Goal: Transaction & Acquisition: Purchase product/service

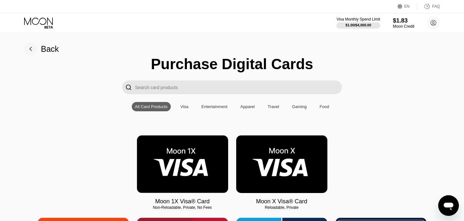
click at [396, 21] on div "$1.83" at bounding box center [404, 20] width 22 height 7
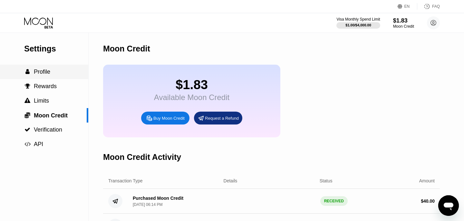
click at [47, 70] on span "Profile" at bounding box center [42, 72] width 16 height 6
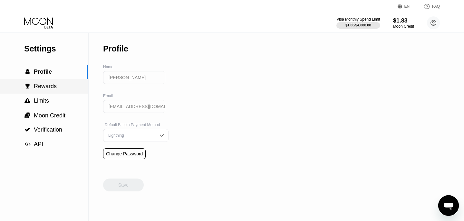
click at [47, 80] on div " Rewards" at bounding box center [44, 86] width 88 height 14
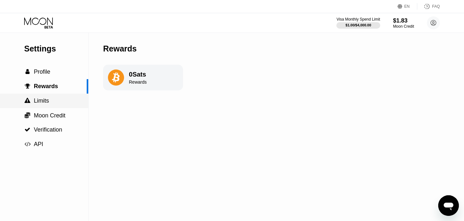
click at [43, 104] on span "Limits" at bounding box center [41, 101] width 15 height 6
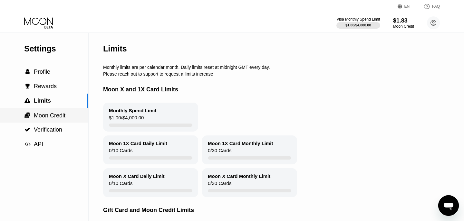
click at [46, 114] on span "Moon Credit" at bounding box center [50, 115] width 32 height 6
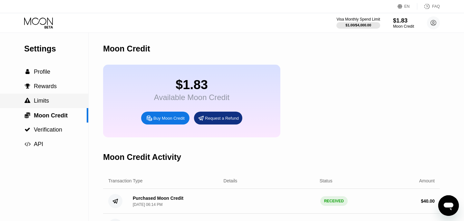
click at [43, 103] on span "Limits" at bounding box center [41, 101] width 15 height 6
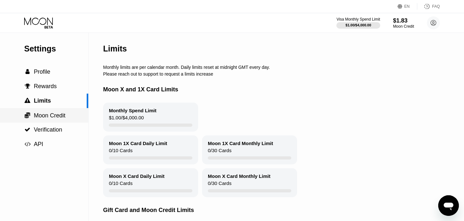
click at [42, 114] on span "Moon Credit" at bounding box center [50, 115] width 32 height 6
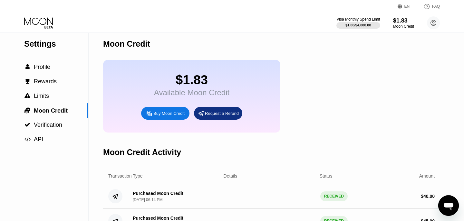
scroll to position [2, 0]
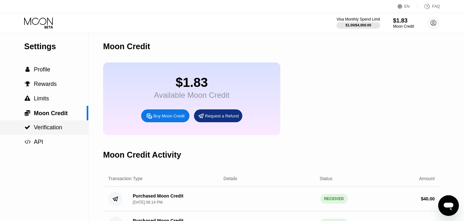
click at [55, 130] on span "Verification" at bounding box center [48, 127] width 28 height 6
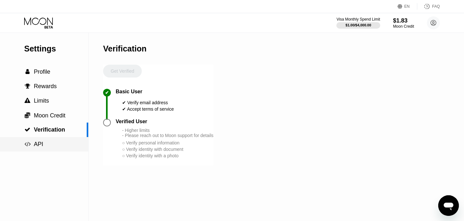
click at [44, 142] on div " API" at bounding box center [44, 144] width 88 height 7
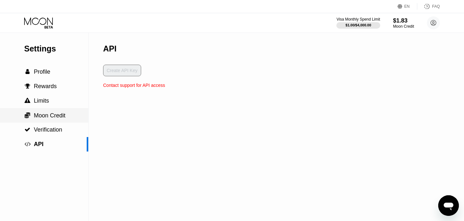
click at [37, 110] on div " Moon Credit" at bounding box center [44, 115] width 88 height 14
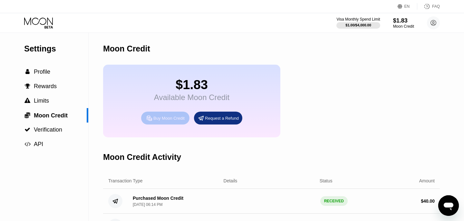
click at [162, 116] on div "Buy Moon Credit" at bounding box center [165, 118] width 48 height 13
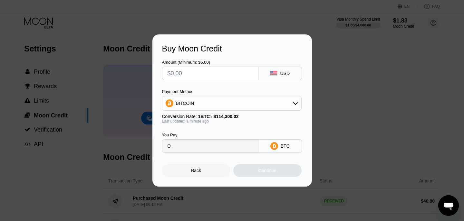
click at [192, 77] on input "text" at bounding box center [209, 73] width 85 height 13
type input "$5"
type input "0.00004375"
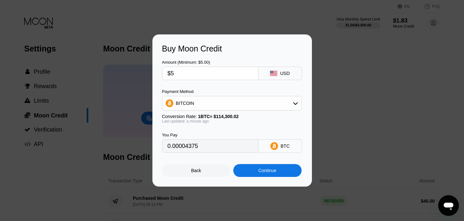
type input "$50"
type input "0.00043745"
type input "$5"
type input "0.00004375"
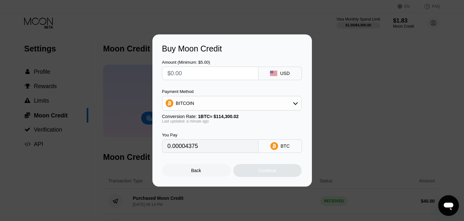
type input "0"
type input "$5"
type input "0.00004375"
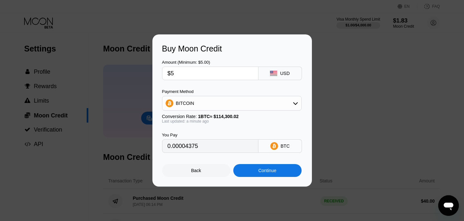
type input "$50"
type input "0.00043745"
type input "$50"
click at [269, 172] on div "Continue" at bounding box center [267, 170] width 18 height 5
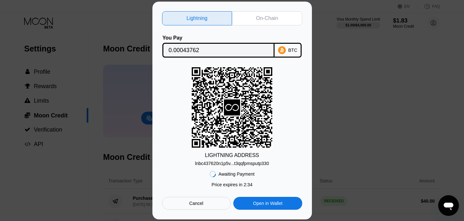
click at [269, 16] on div "On-Chain" at bounding box center [267, 18] width 22 height 6
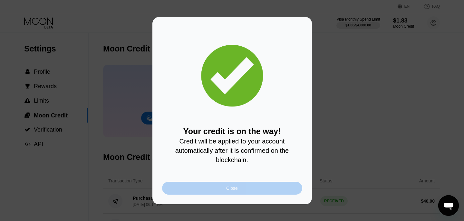
click at [251, 191] on div "Close" at bounding box center [232, 188] width 140 height 13
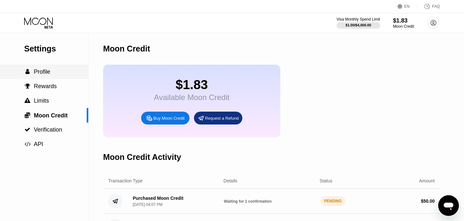
click at [46, 70] on span "Profile" at bounding box center [42, 72] width 16 height 6
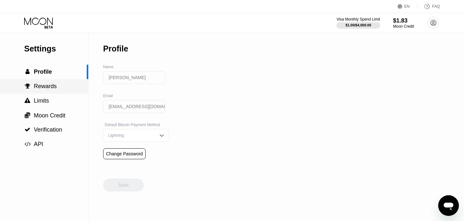
click at [47, 84] on span "Rewards" at bounding box center [45, 86] width 23 height 6
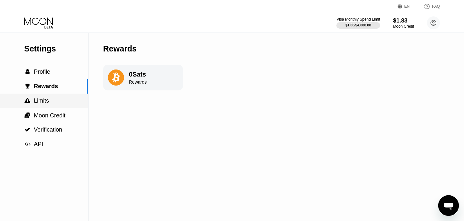
click at [45, 99] on span "Limits" at bounding box center [41, 101] width 15 height 6
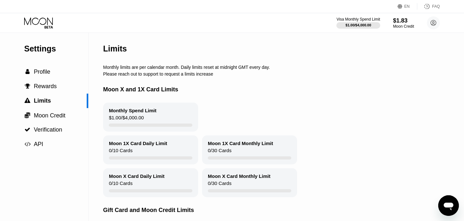
click at [36, 20] on icon at bounding box center [39, 22] width 30 height 11
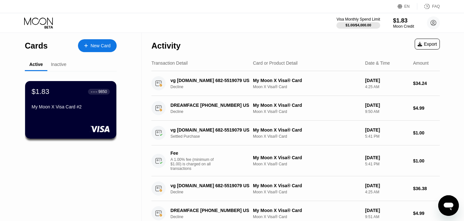
click at [57, 63] on div "Inactive" at bounding box center [58, 64] width 15 height 5
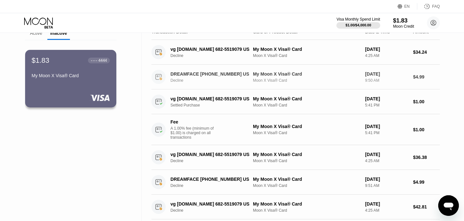
scroll to position [32, 0]
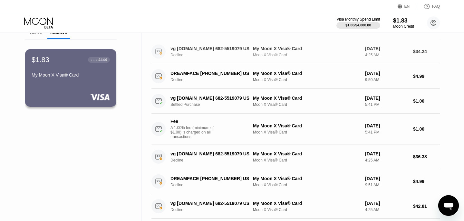
click at [230, 50] on div "vg [DOMAIN_NAME] 682-5519079 US" at bounding box center [210, 48] width 80 height 5
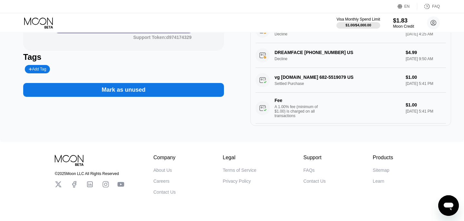
scroll to position [138, 0]
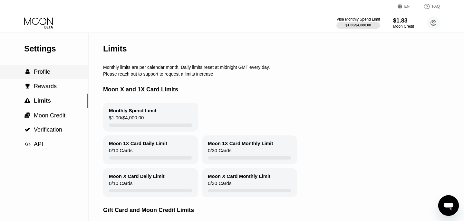
click at [45, 66] on div " Profile" at bounding box center [44, 72] width 88 height 14
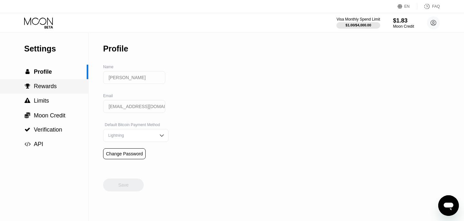
click at [45, 84] on span "Rewards" at bounding box center [45, 86] width 23 height 6
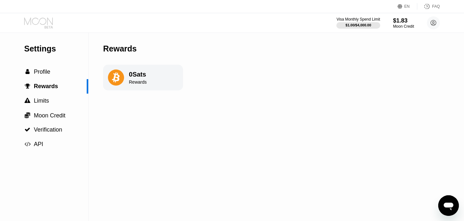
click at [37, 20] on icon at bounding box center [39, 22] width 30 height 11
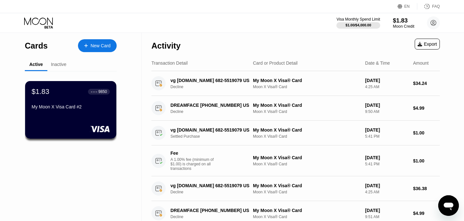
click at [403, 21] on div "$1.83" at bounding box center [404, 20] width 22 height 7
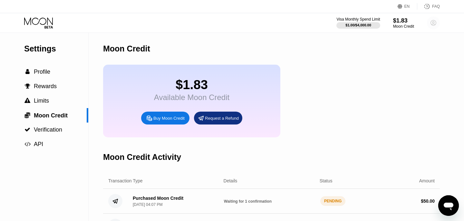
click at [433, 22] on circle at bounding box center [433, 22] width 13 height 13
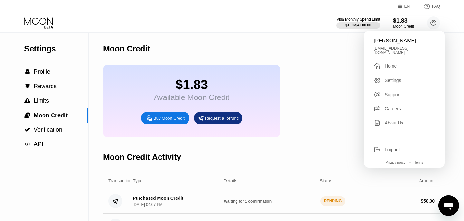
click at [324, 49] on div "Moon Credit" at bounding box center [271, 49] width 336 height 32
